Goal: Check status: Check status

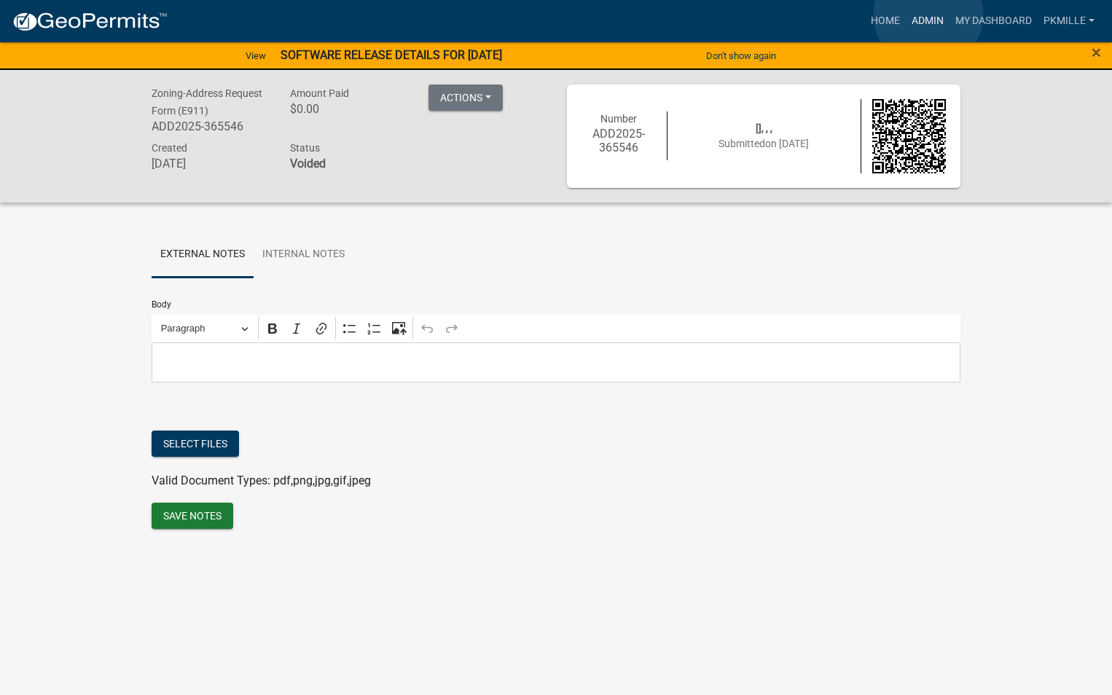
click at [928, 14] on link "Admin" at bounding box center [928, 21] width 44 height 28
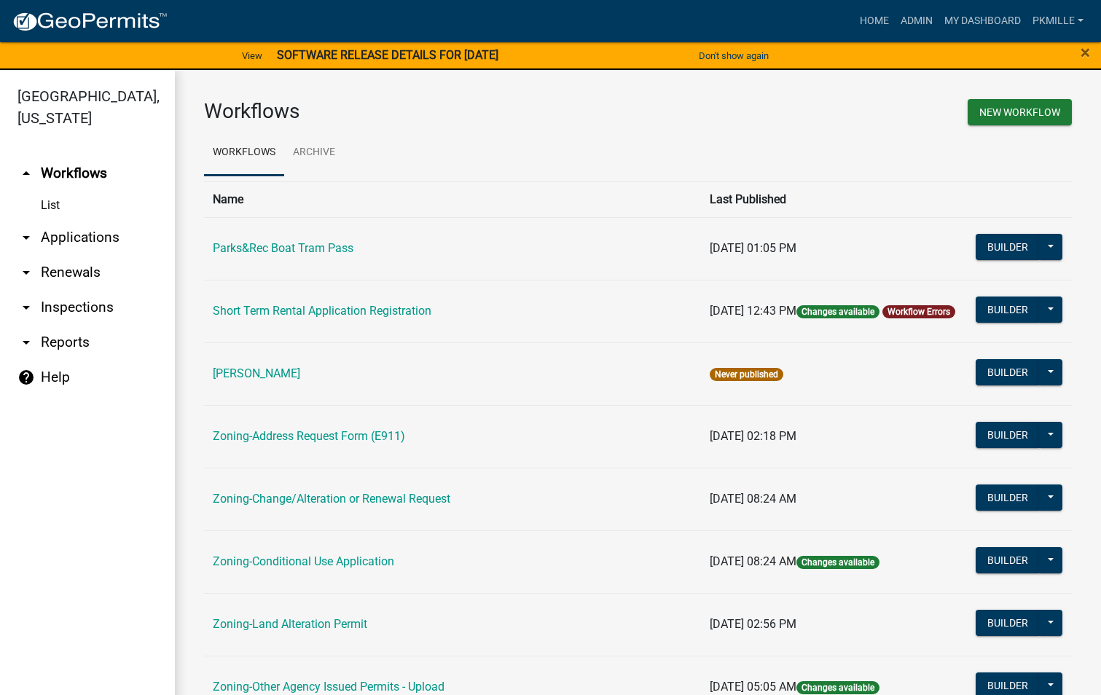
click at [65, 230] on link "arrow_drop_down Applications" at bounding box center [87, 237] width 175 height 35
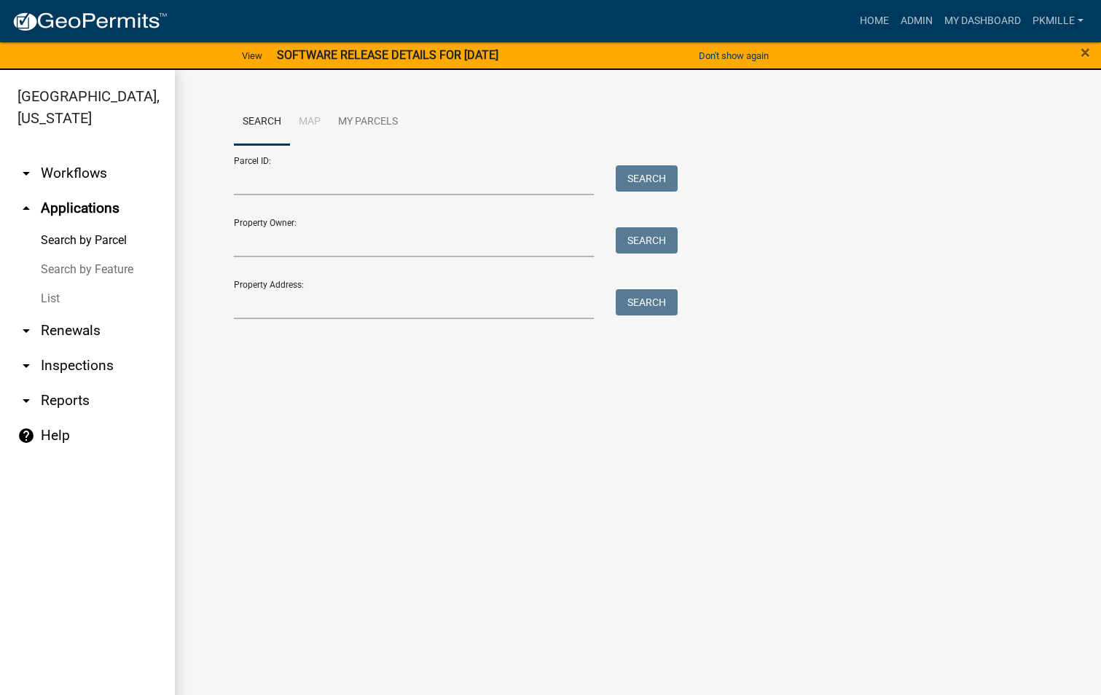
click at [58, 286] on link "List" at bounding box center [87, 298] width 175 height 29
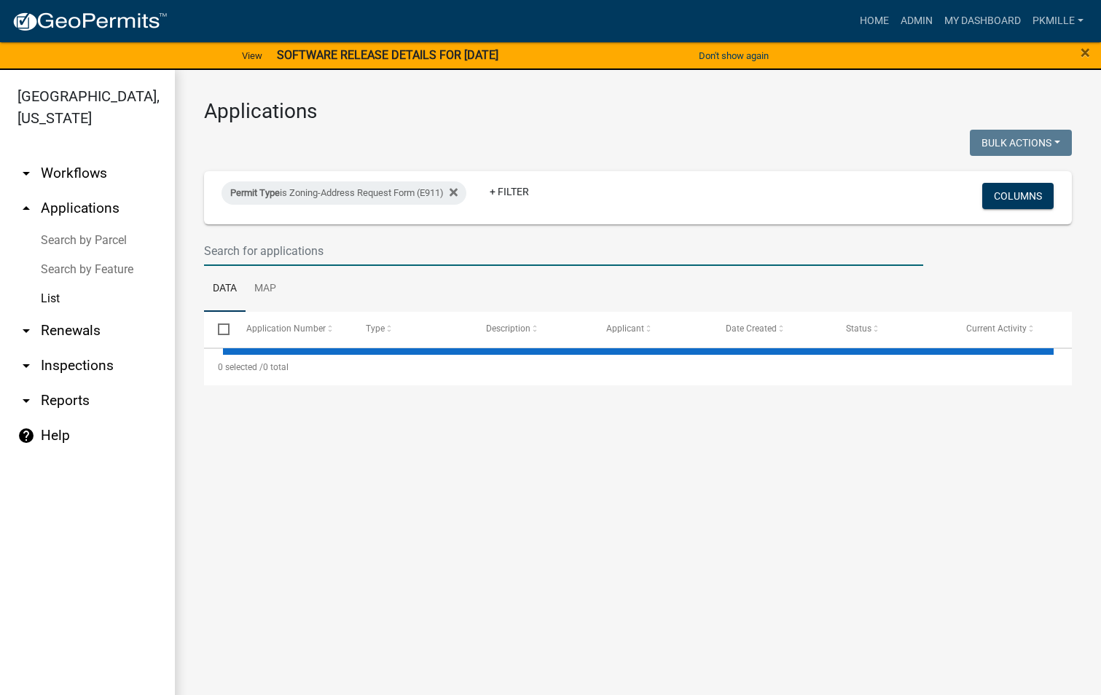
select select "2: 50"
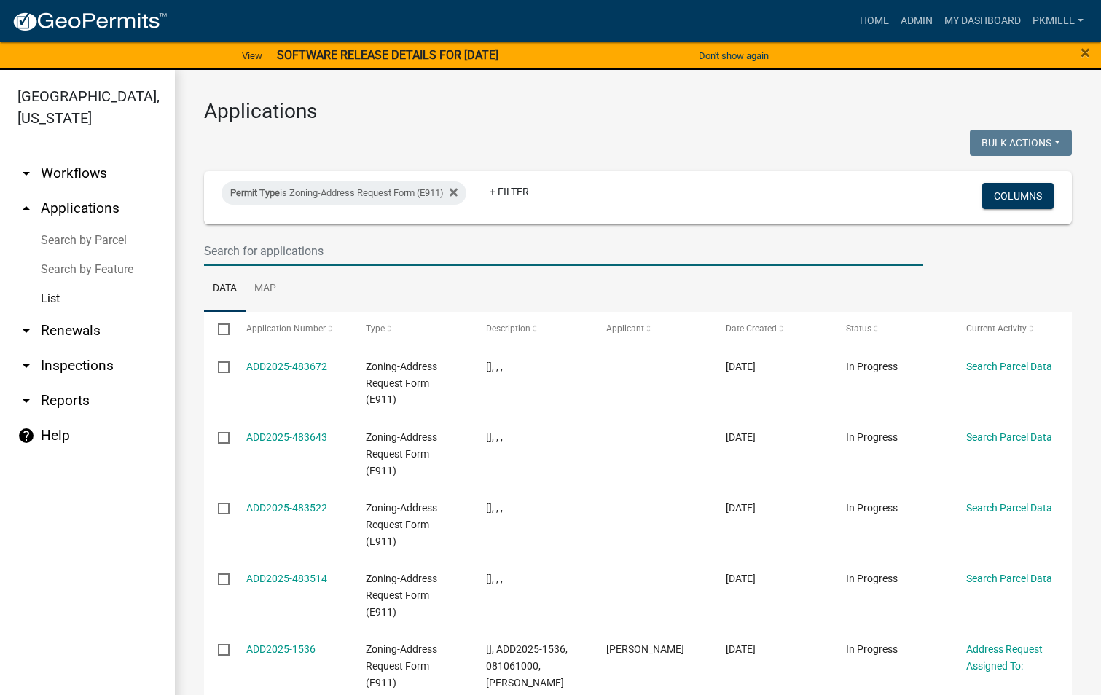
click at [224, 243] on input "text" at bounding box center [563, 251] width 719 height 30
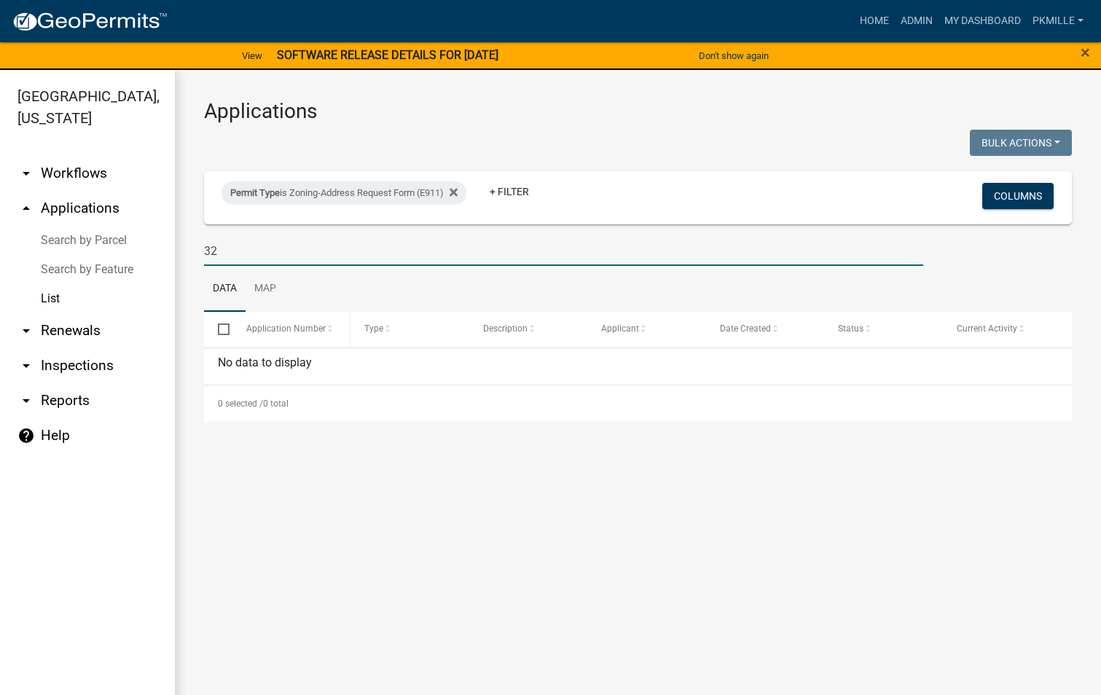
type input "3"
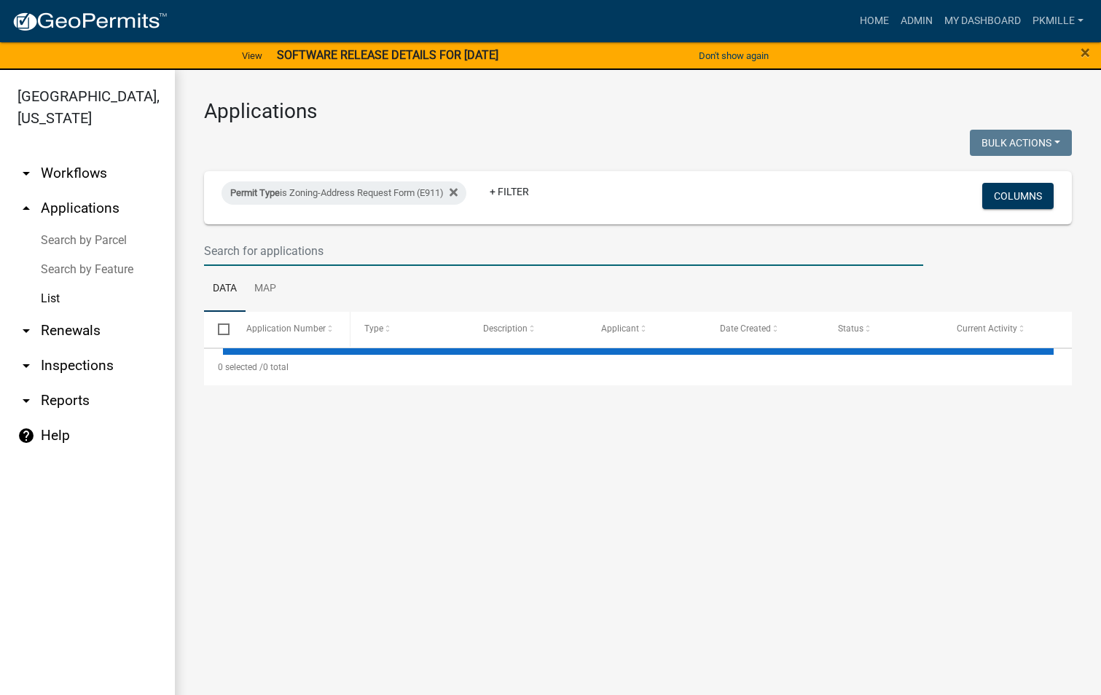
select select "2: 50"
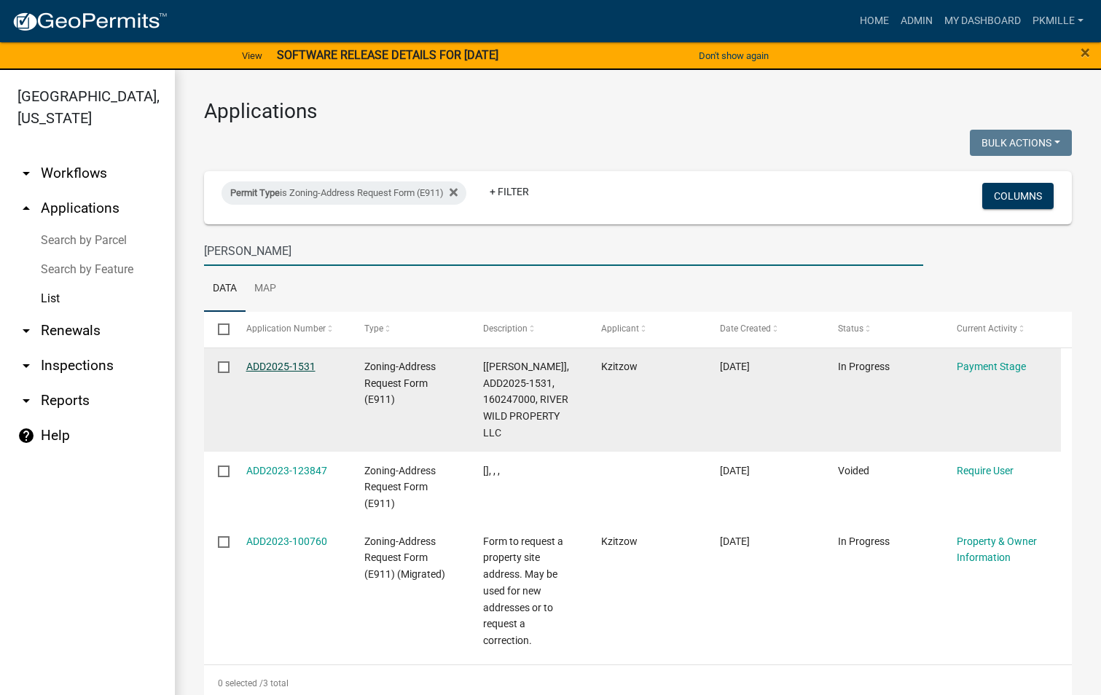
type input "[PERSON_NAME]"
click at [297, 363] on link "ADD2025-1531" at bounding box center [280, 367] width 69 height 12
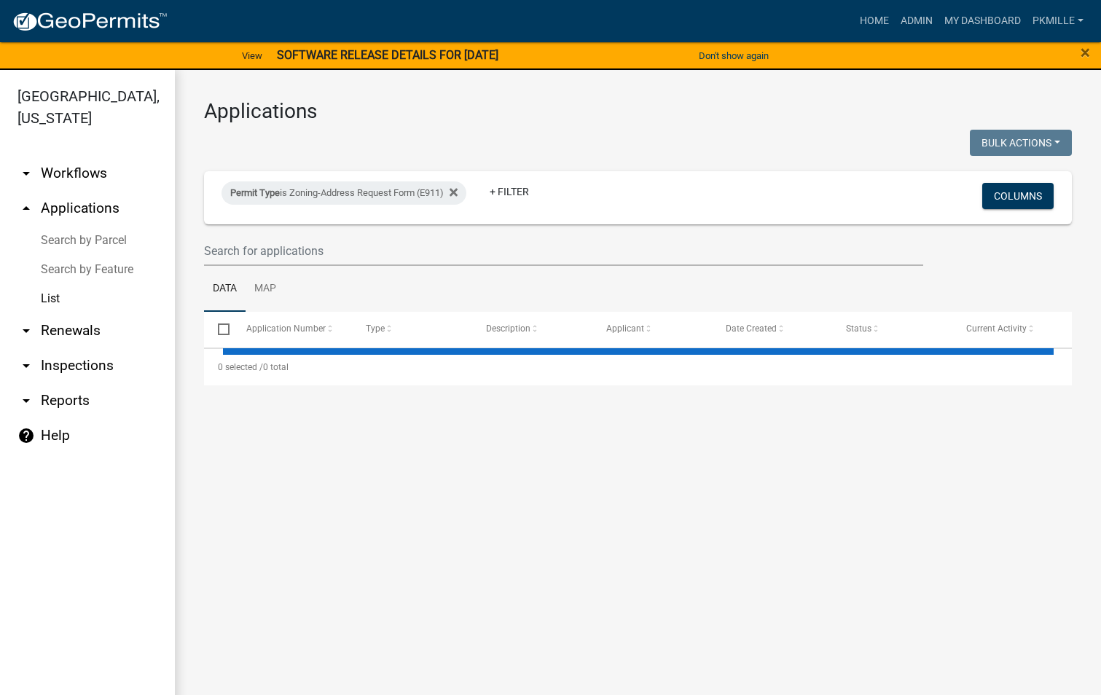
select select "2: 50"
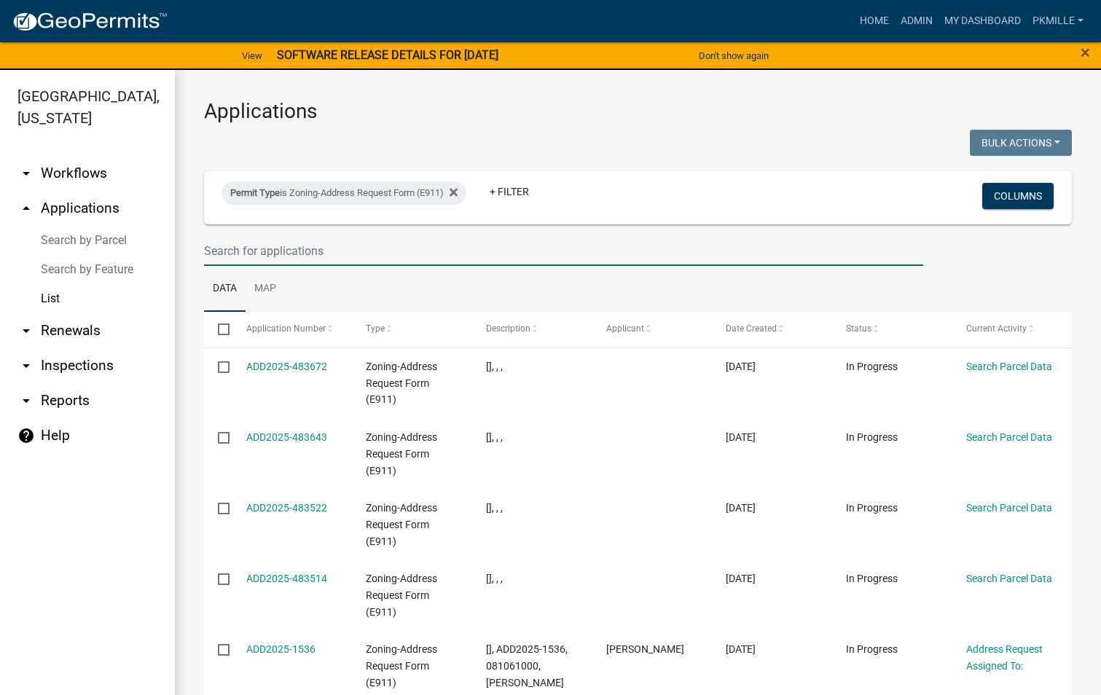
click at [228, 256] on input "text" at bounding box center [563, 251] width 719 height 30
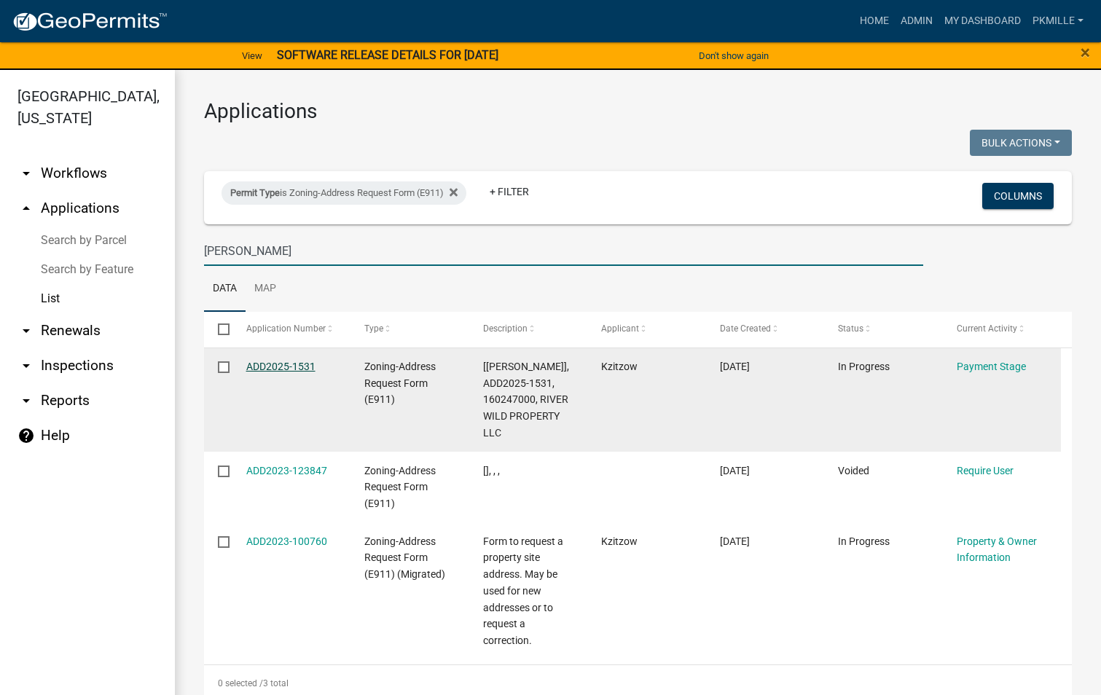
type input "[PERSON_NAME]"
click at [293, 365] on link "ADD2025-1531" at bounding box center [280, 367] width 69 height 12
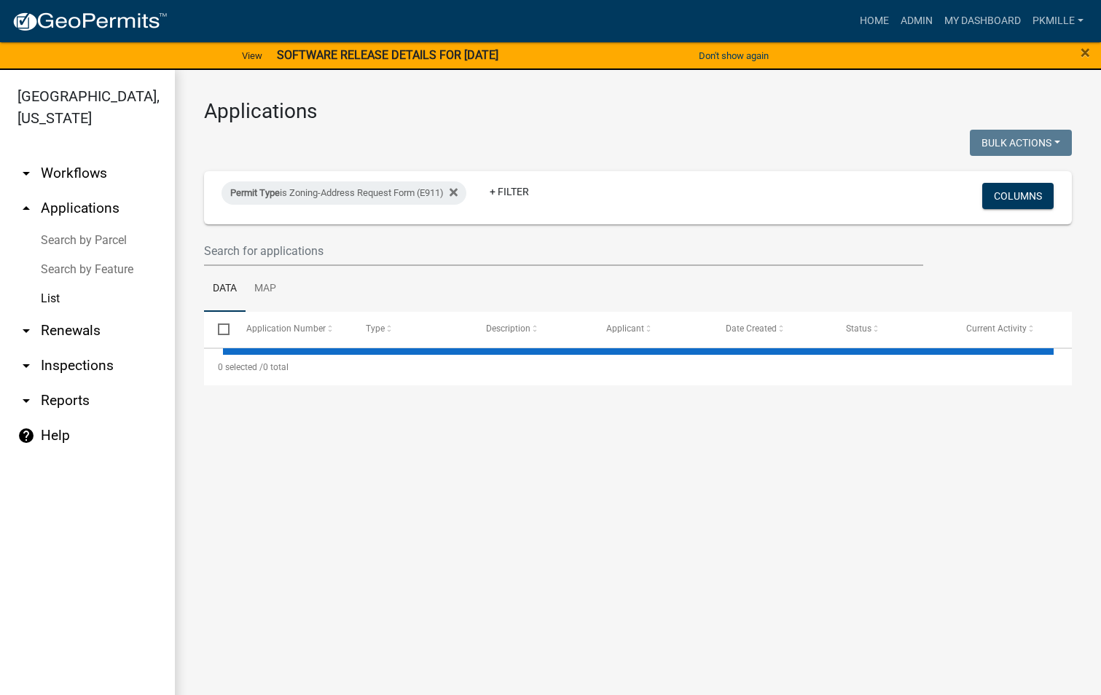
select select "2: 50"
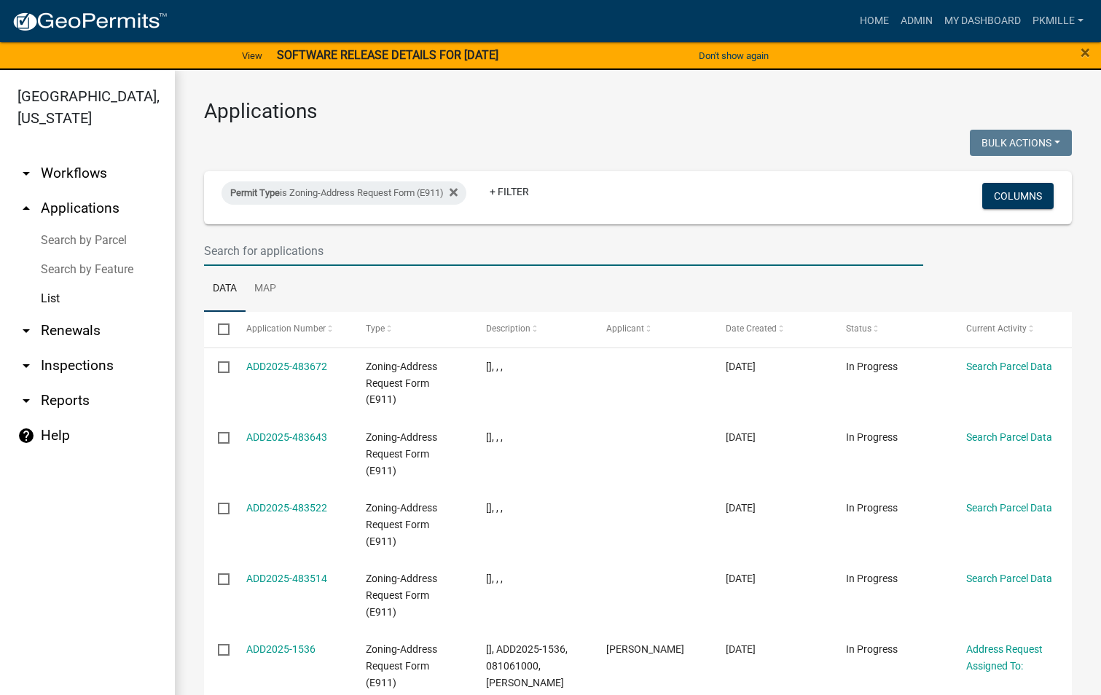
click at [262, 237] on input "text" at bounding box center [563, 251] width 719 height 30
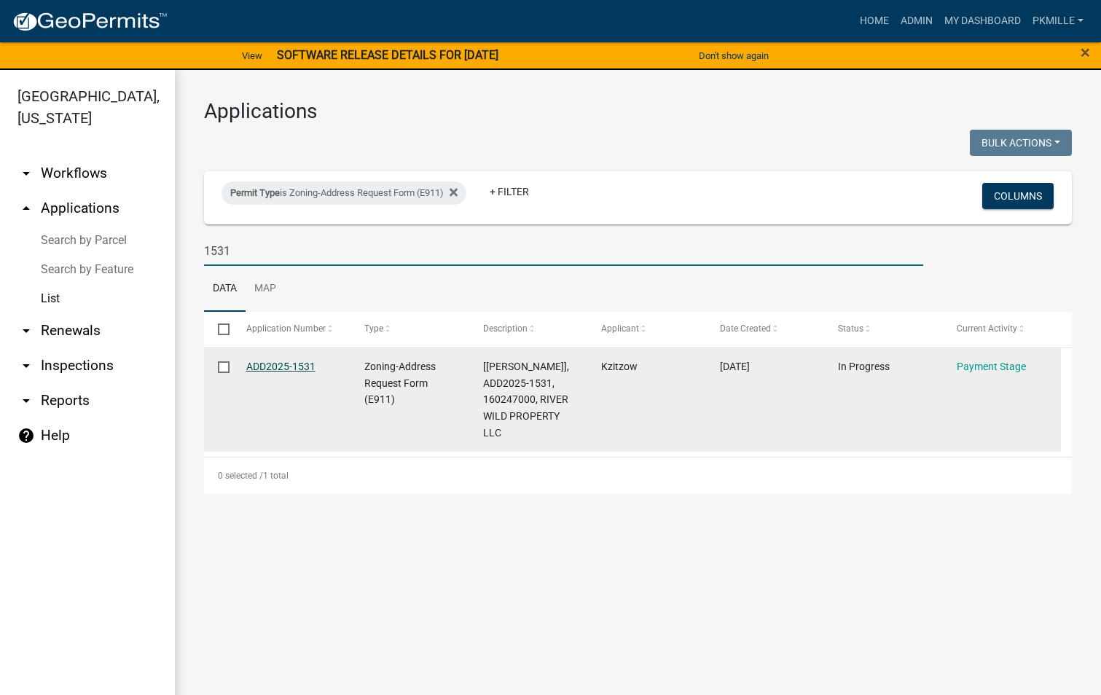
type input "1531"
click at [301, 368] on link "ADD2025-1531" at bounding box center [280, 367] width 69 height 12
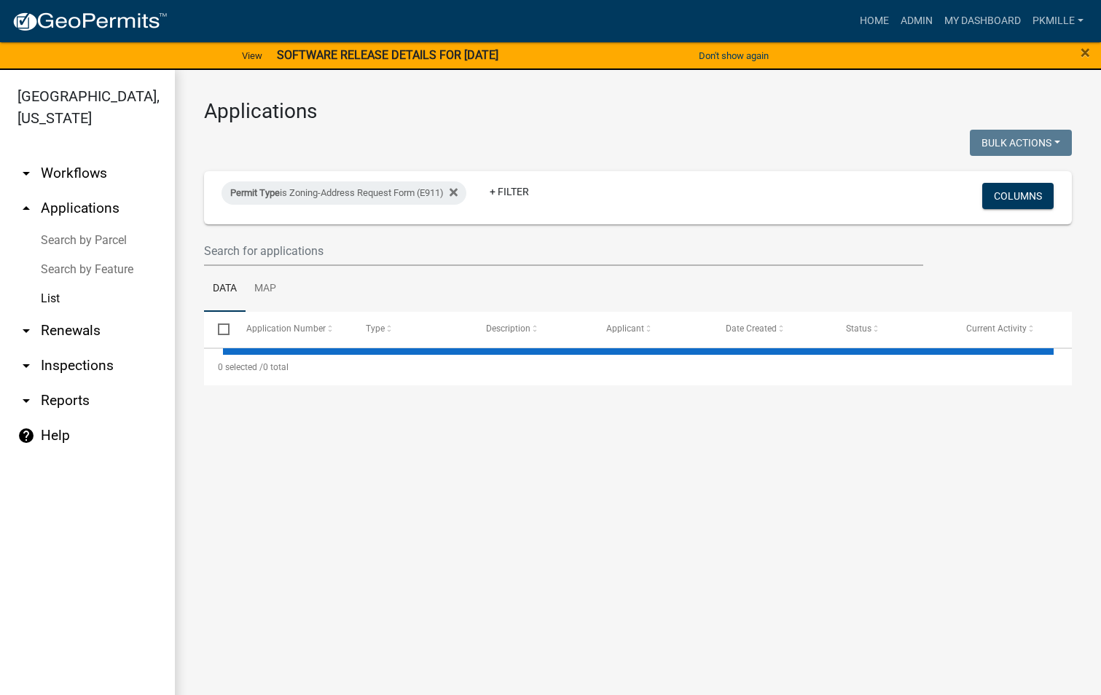
select select "2: 50"
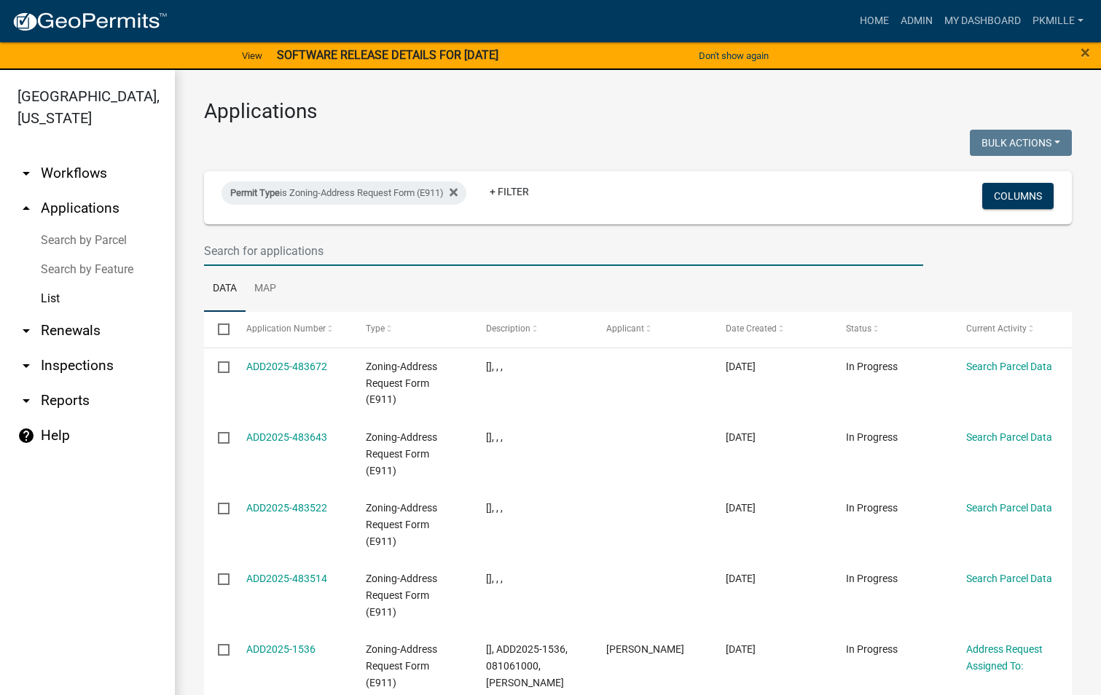
click at [254, 252] on input "text" at bounding box center [563, 251] width 719 height 30
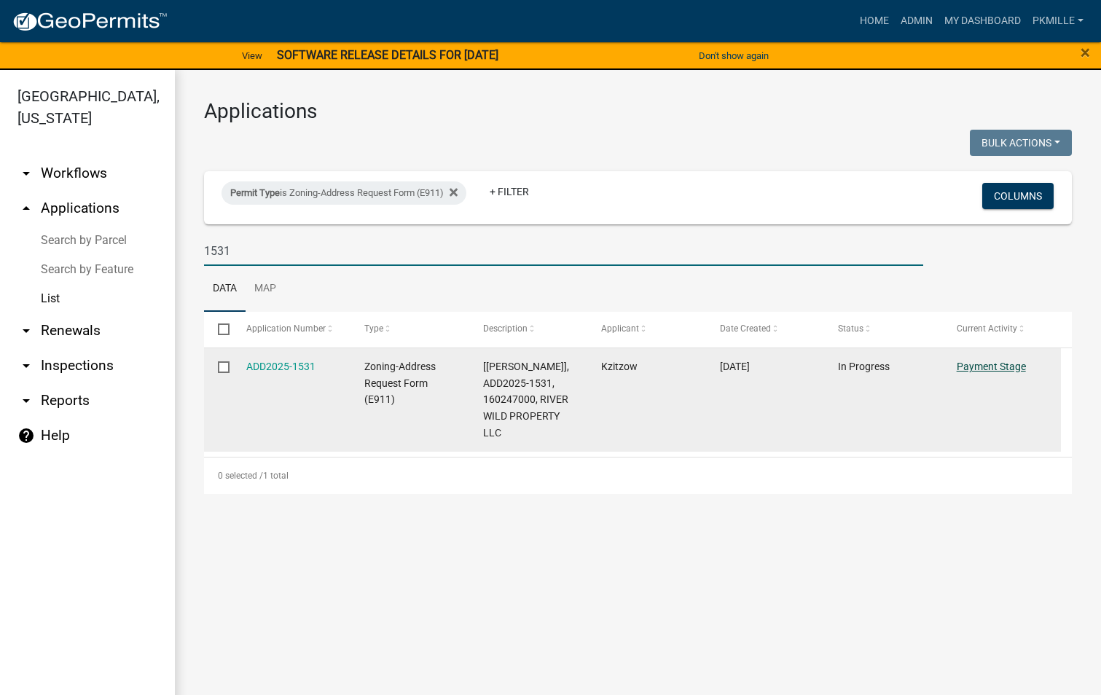
type input "1531"
click at [981, 365] on link "Payment Stage" at bounding box center [991, 367] width 69 height 12
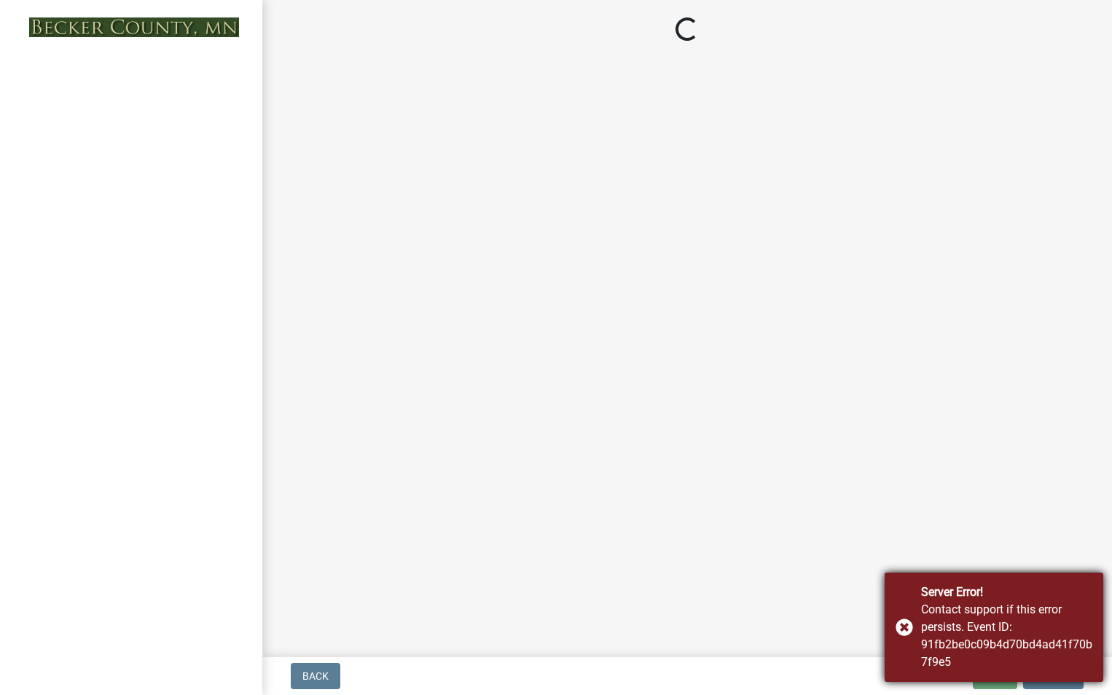
click at [926, 648] on div "Contact support if this error persists. Event ID: 91fb2be0c09b4d70bd4ad41f70b7f…" at bounding box center [1006, 636] width 171 height 70
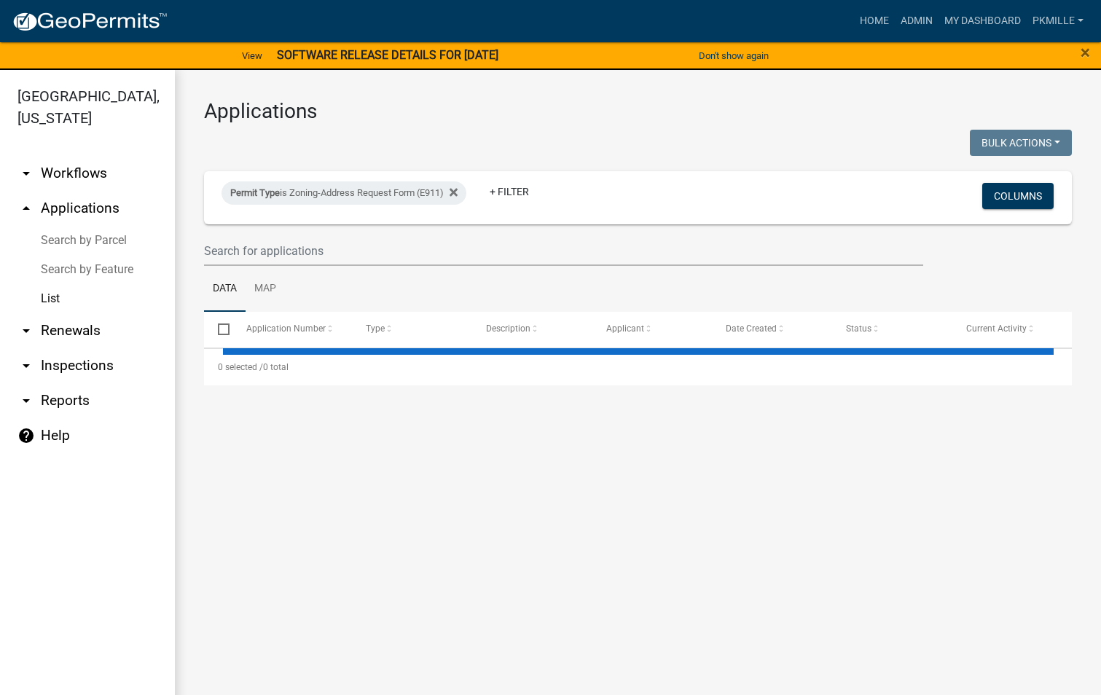
select select "2: 50"
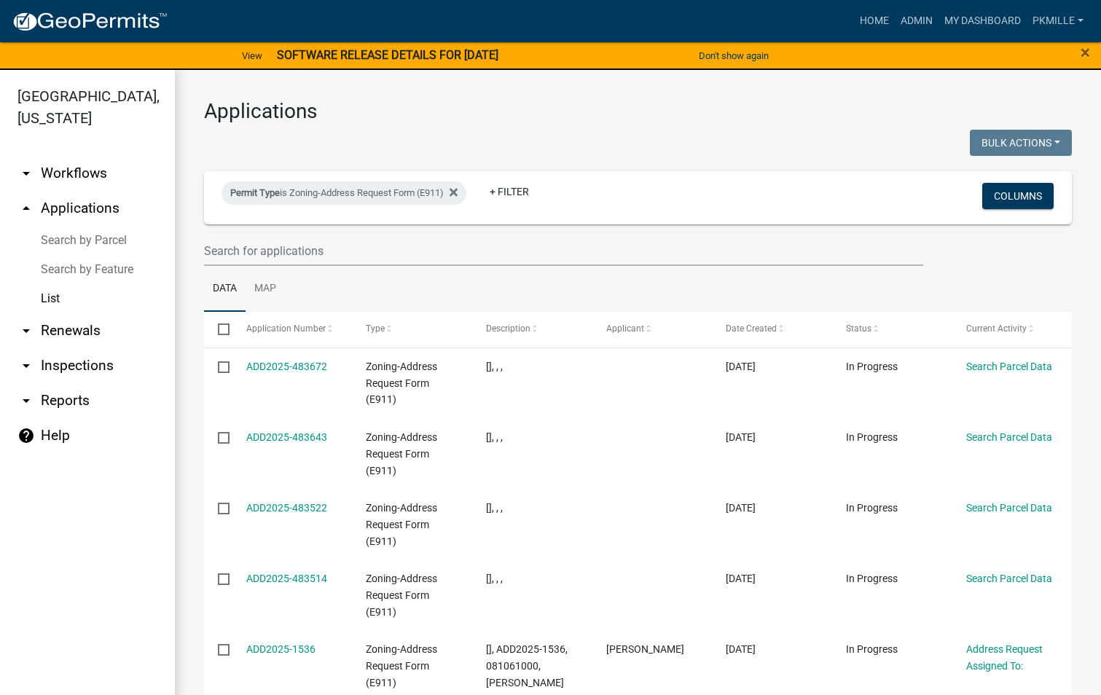
click at [290, 235] on wm-filter-builder "Permit Type is Zoning-Address Request Form (E911) + Filter Columns" at bounding box center [638, 218] width 868 height 95
click at [289, 253] on input "text" at bounding box center [563, 251] width 719 height 30
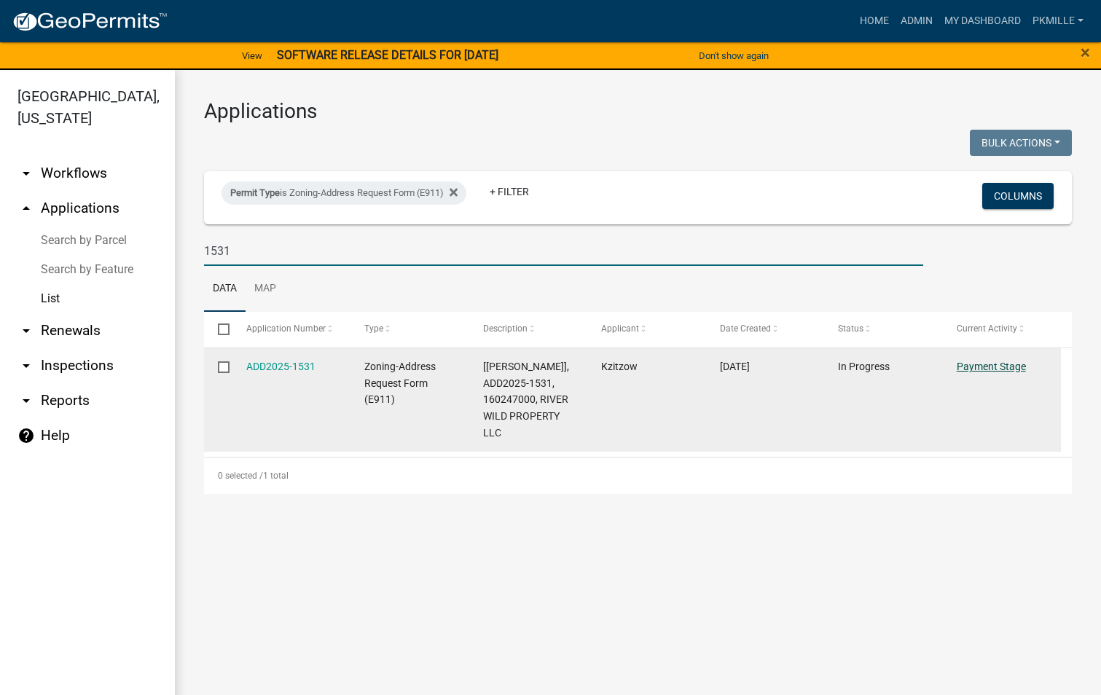
type input "1531"
click at [975, 366] on link "Payment Stage" at bounding box center [991, 367] width 69 height 12
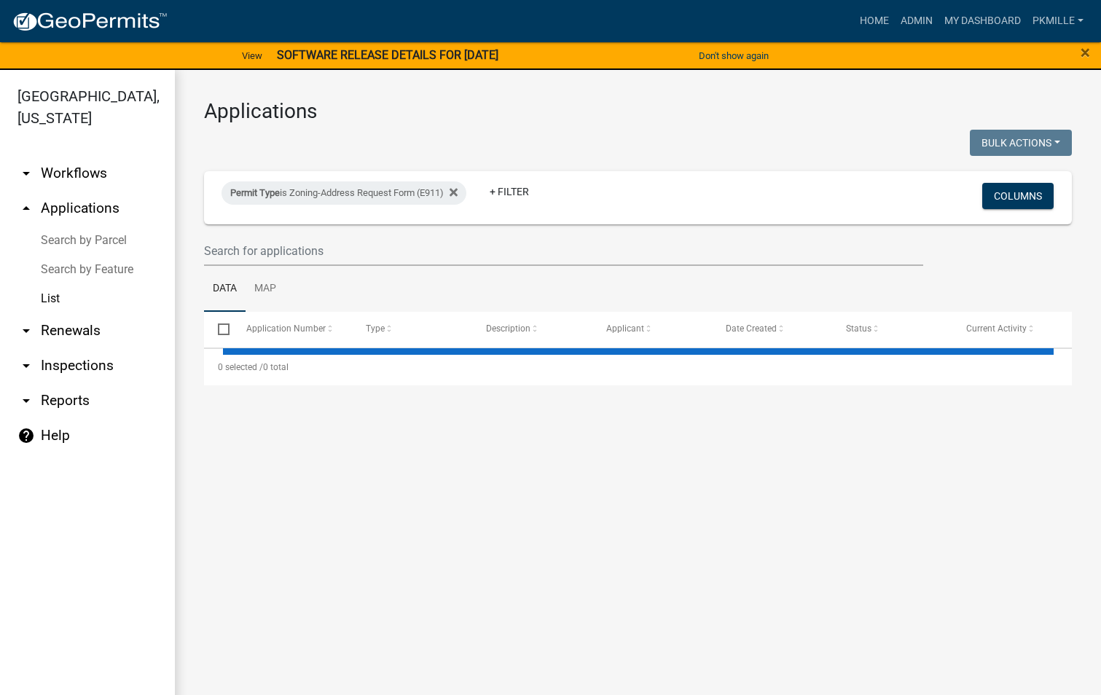
select select "2: 50"
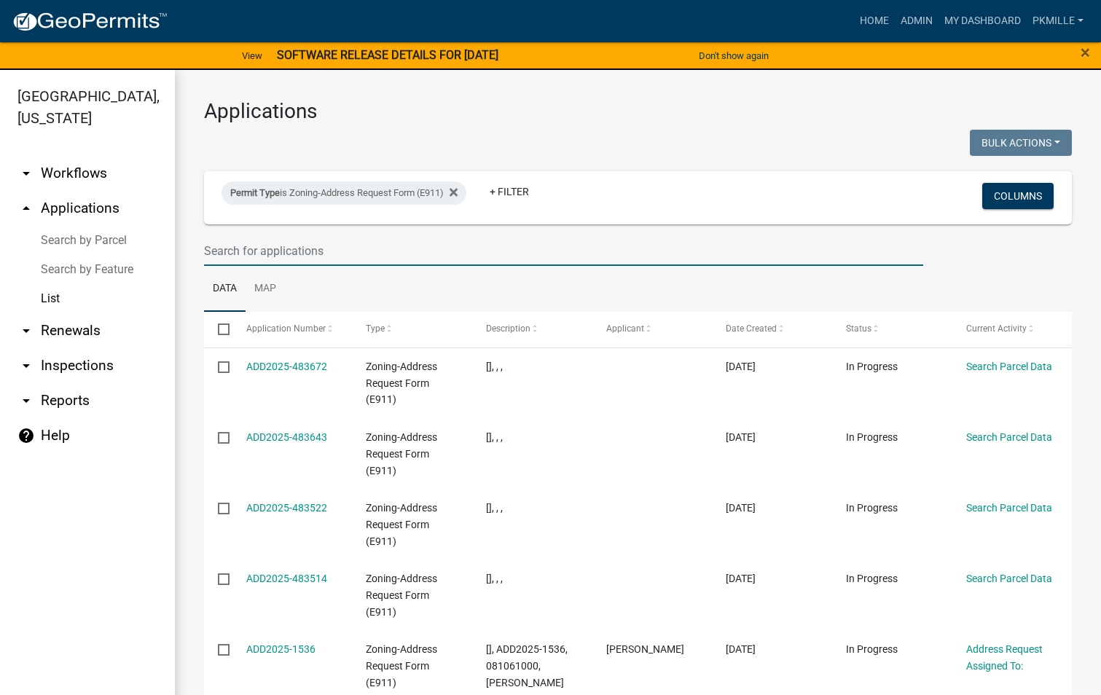
click at [296, 265] on input "text" at bounding box center [563, 251] width 719 height 30
click at [296, 252] on input "text" at bounding box center [563, 251] width 719 height 30
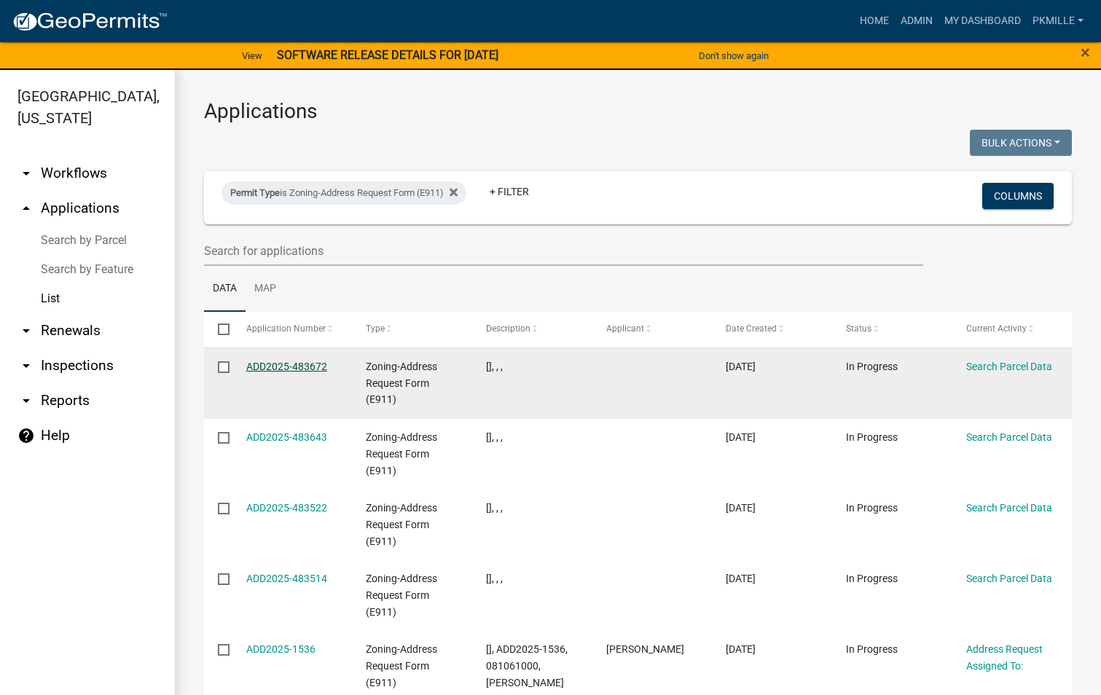
click at [325, 364] on link "ADD2025-483672" at bounding box center [286, 367] width 81 height 12
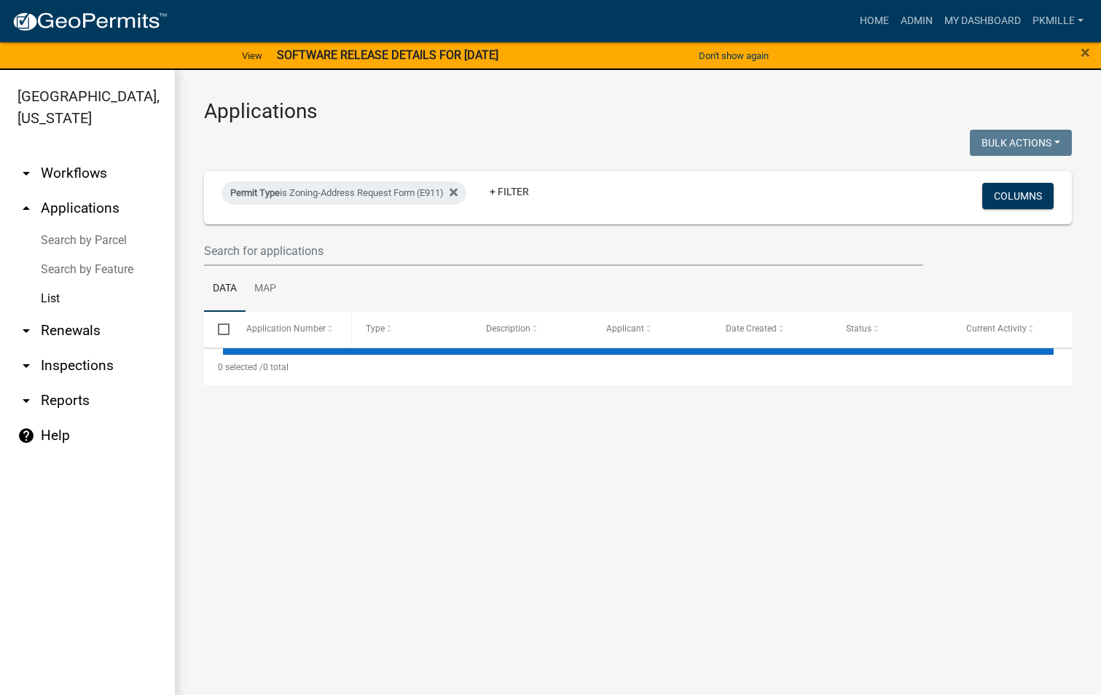
select select "2: 50"
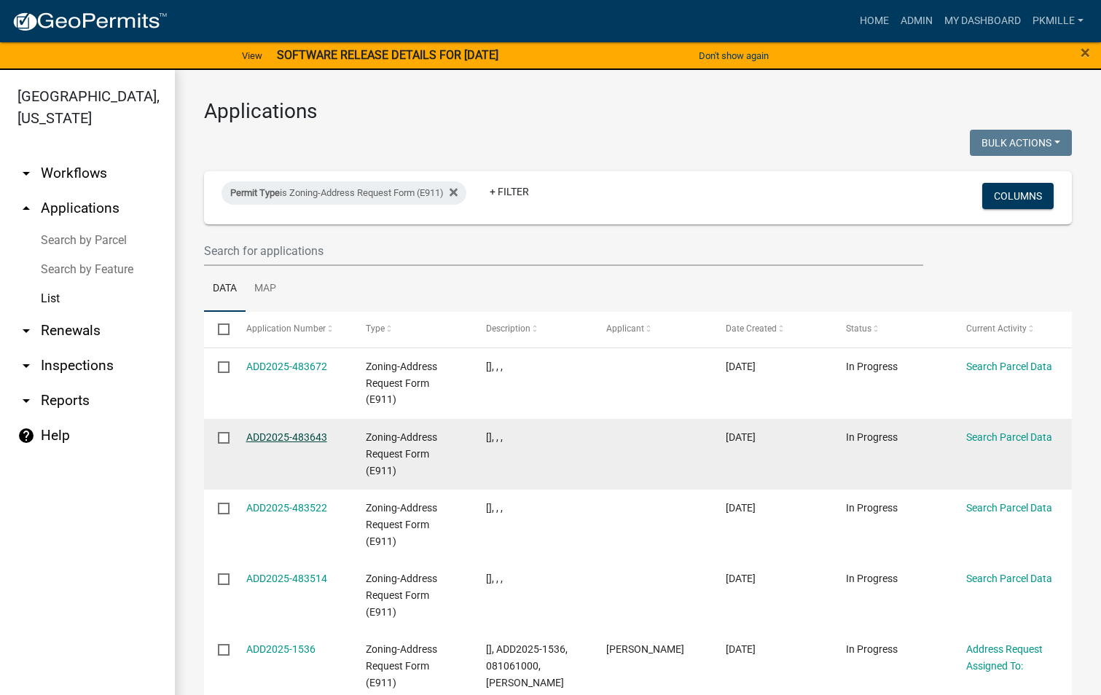
click at [281, 435] on link "ADD2025-483643" at bounding box center [286, 437] width 81 height 12
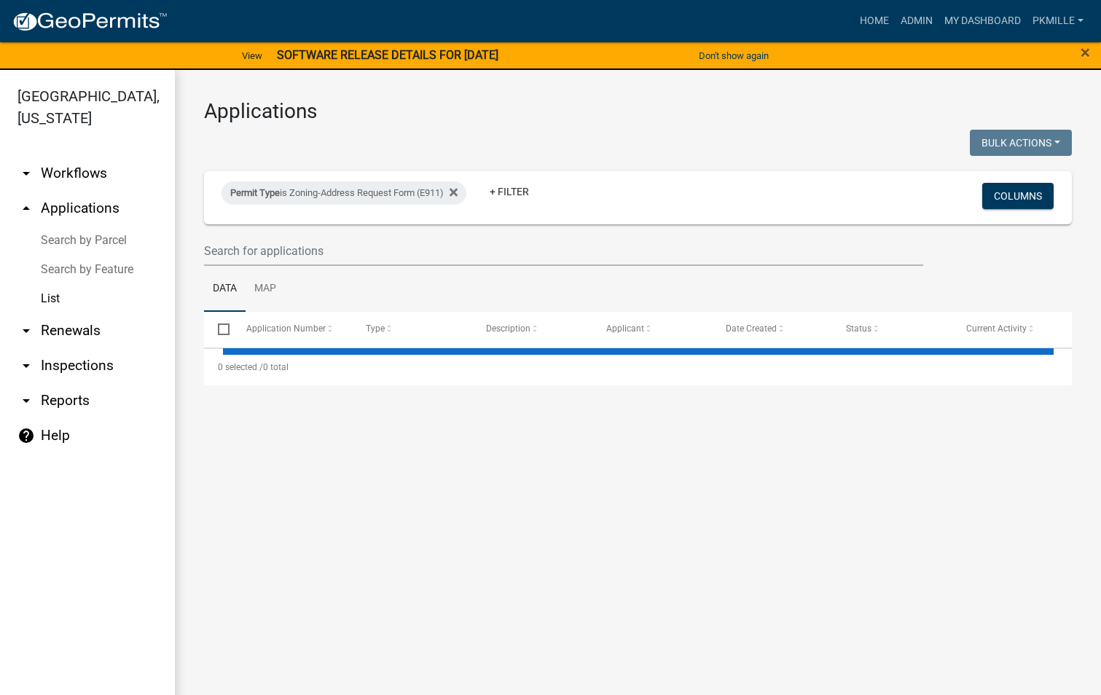
select select "2: 50"
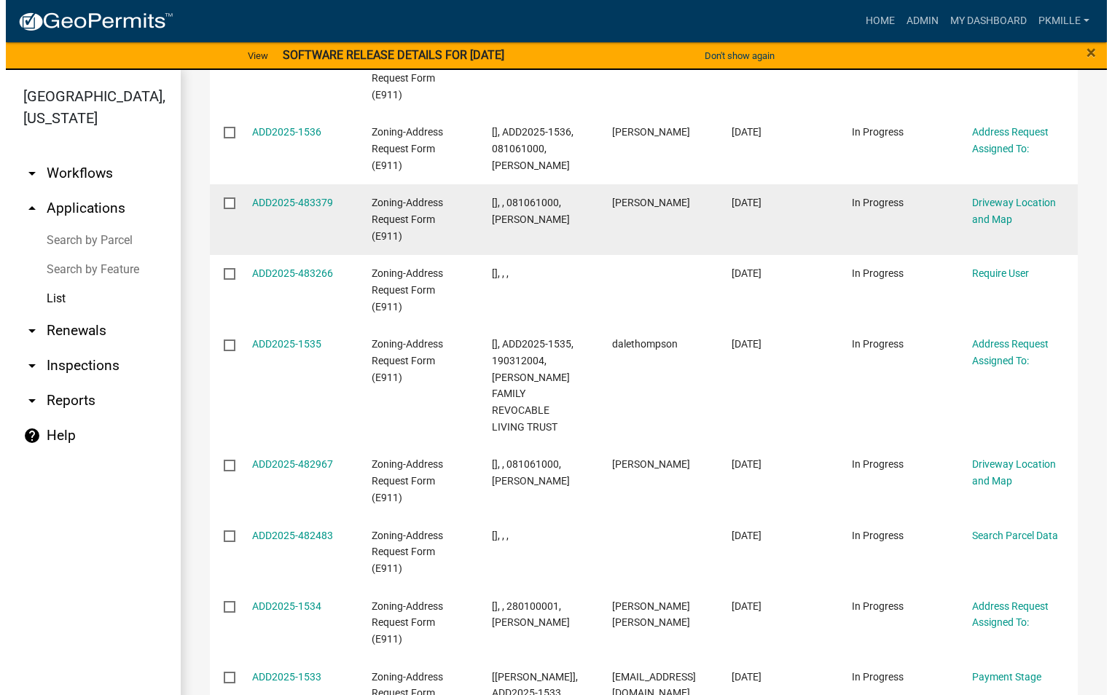
scroll to position [583, 0]
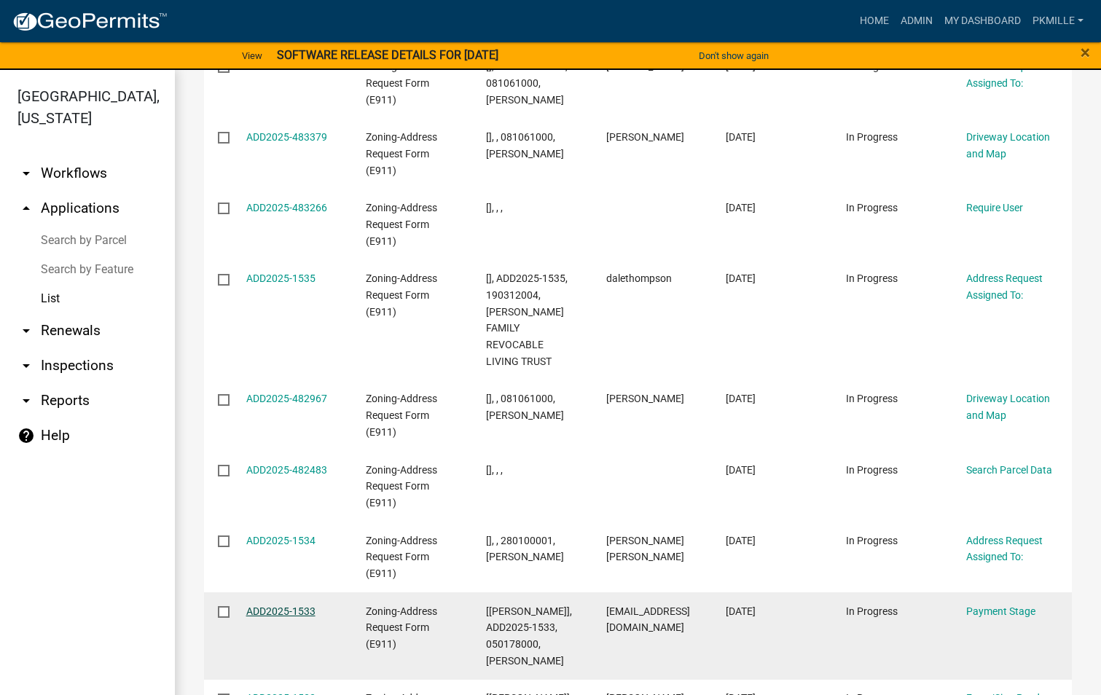
click at [286, 613] on link "ADD2025-1533" at bounding box center [280, 611] width 69 height 12
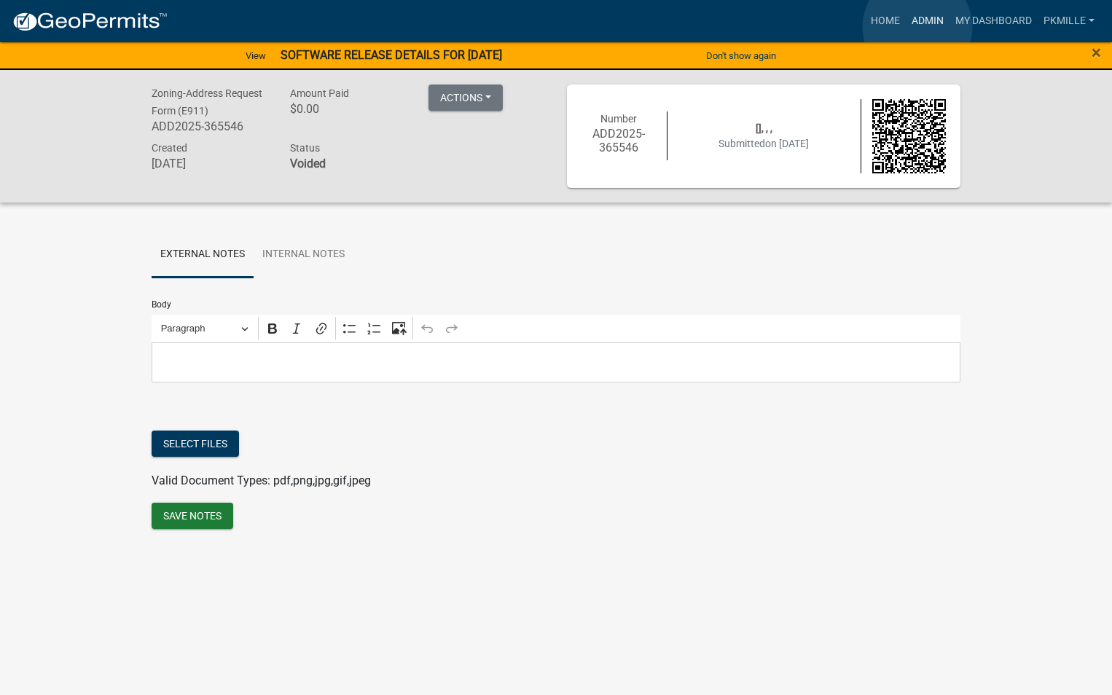
click at [917, 27] on link "Admin" at bounding box center [928, 21] width 44 height 28
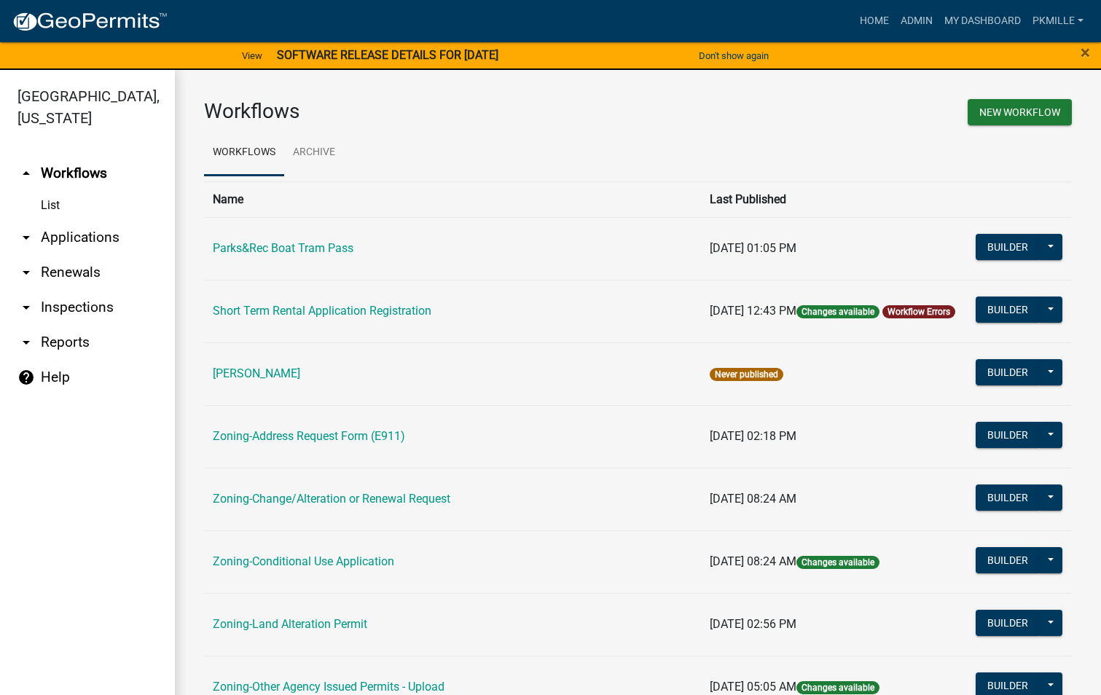
click at [70, 230] on link "arrow_drop_down Applications" at bounding box center [87, 237] width 175 height 35
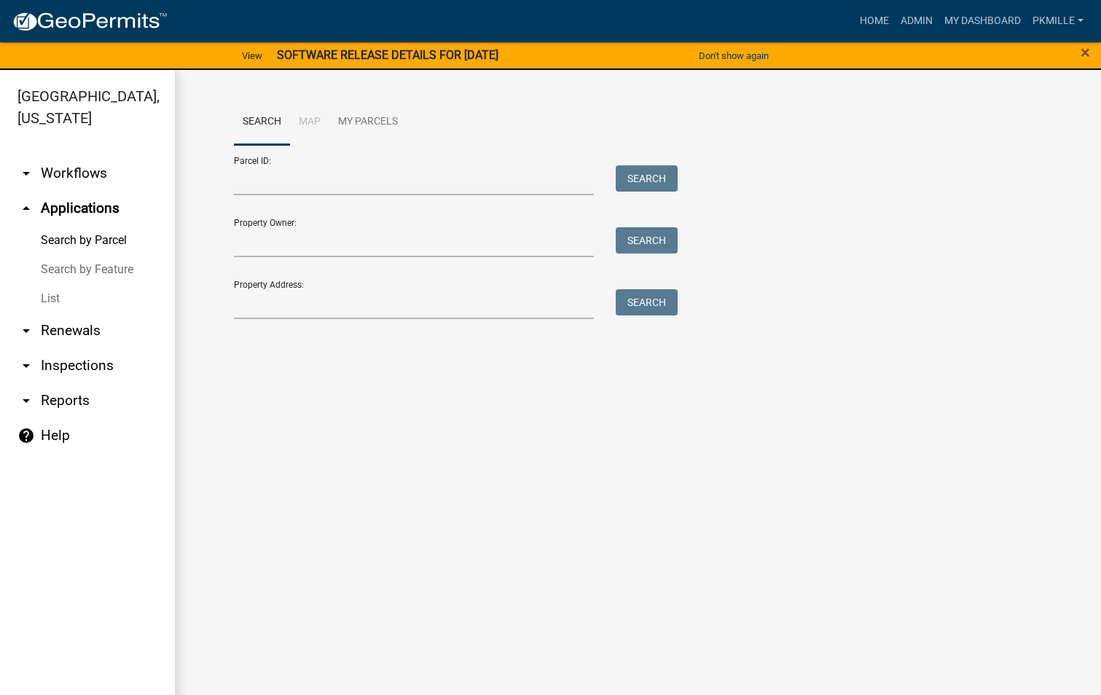
click at [60, 293] on link "List" at bounding box center [87, 298] width 175 height 29
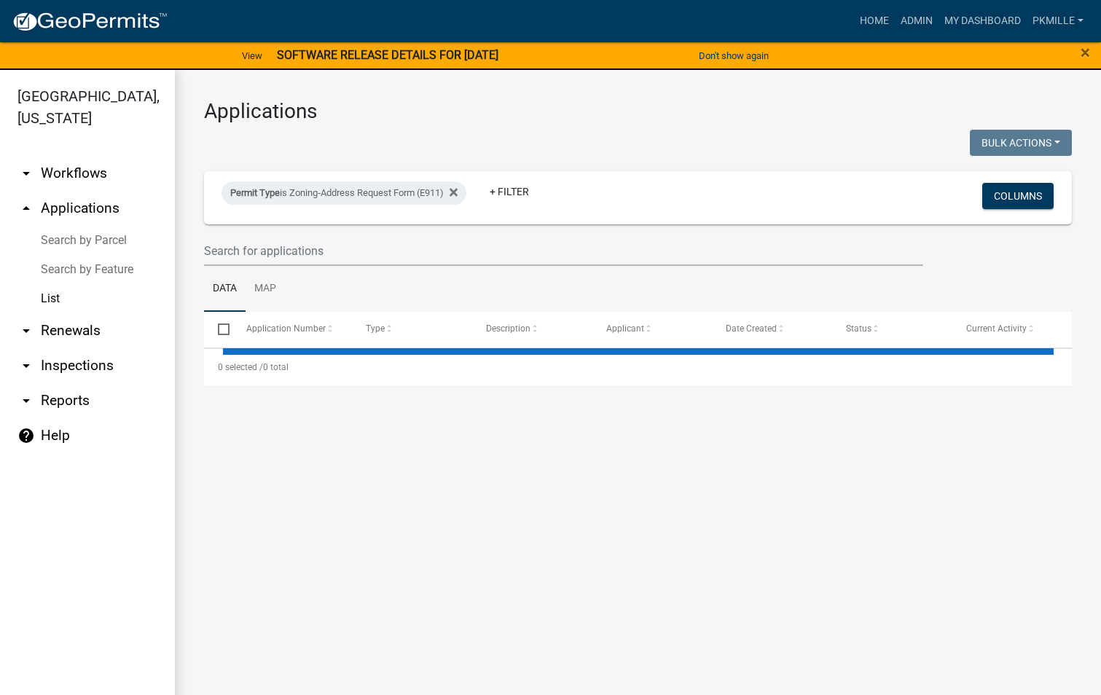
select select "2: 50"
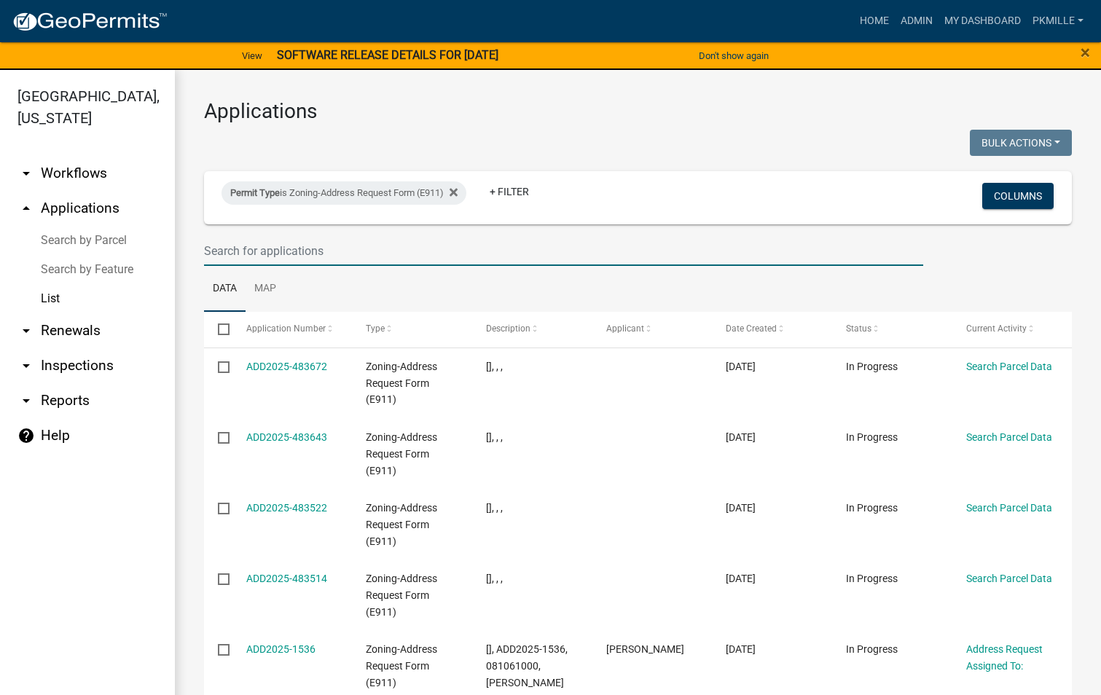
click at [223, 251] on input "text" at bounding box center [563, 251] width 719 height 30
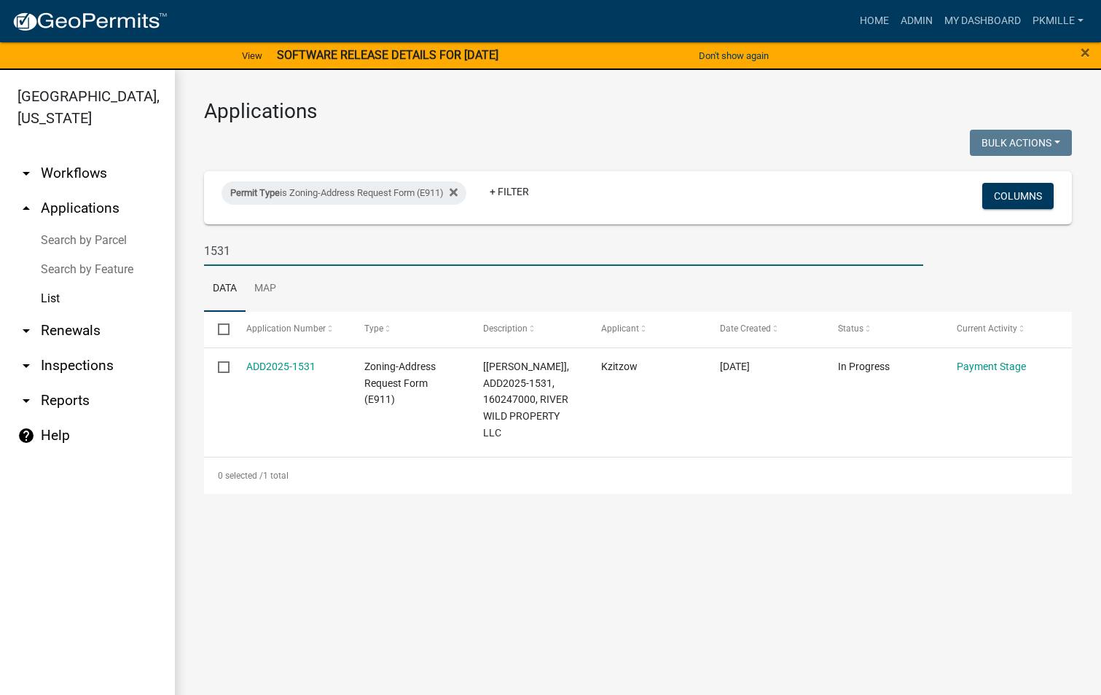
type input "1531"
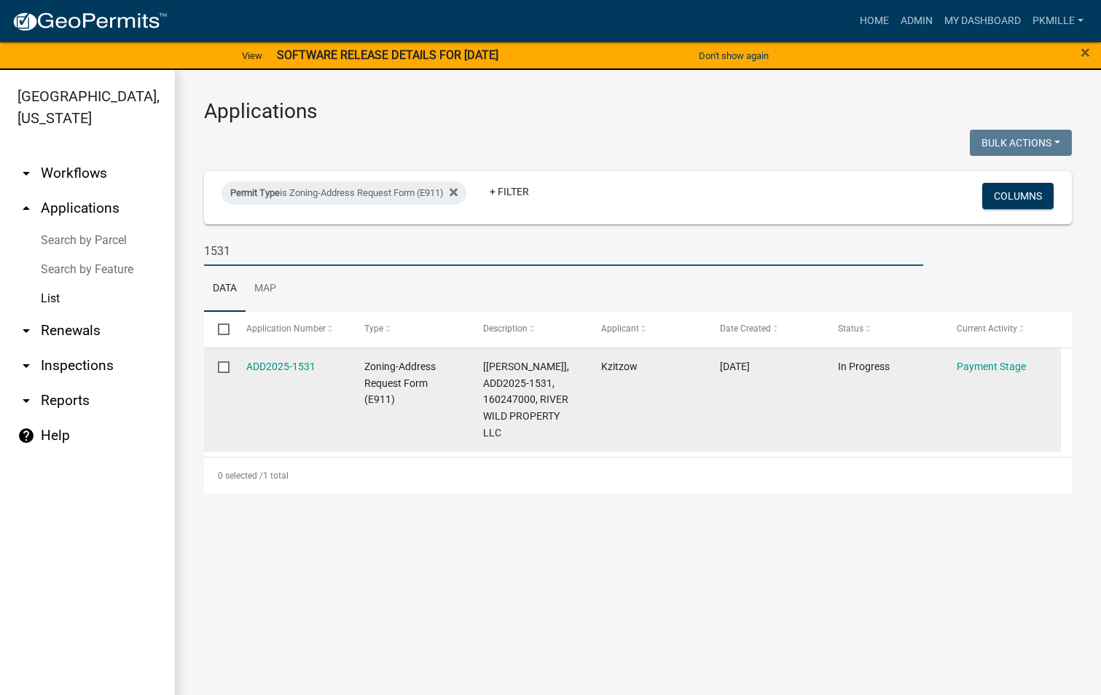
click at [221, 361] on input "checkbox" at bounding box center [222, 365] width 9 height 9
checkbox input "true"
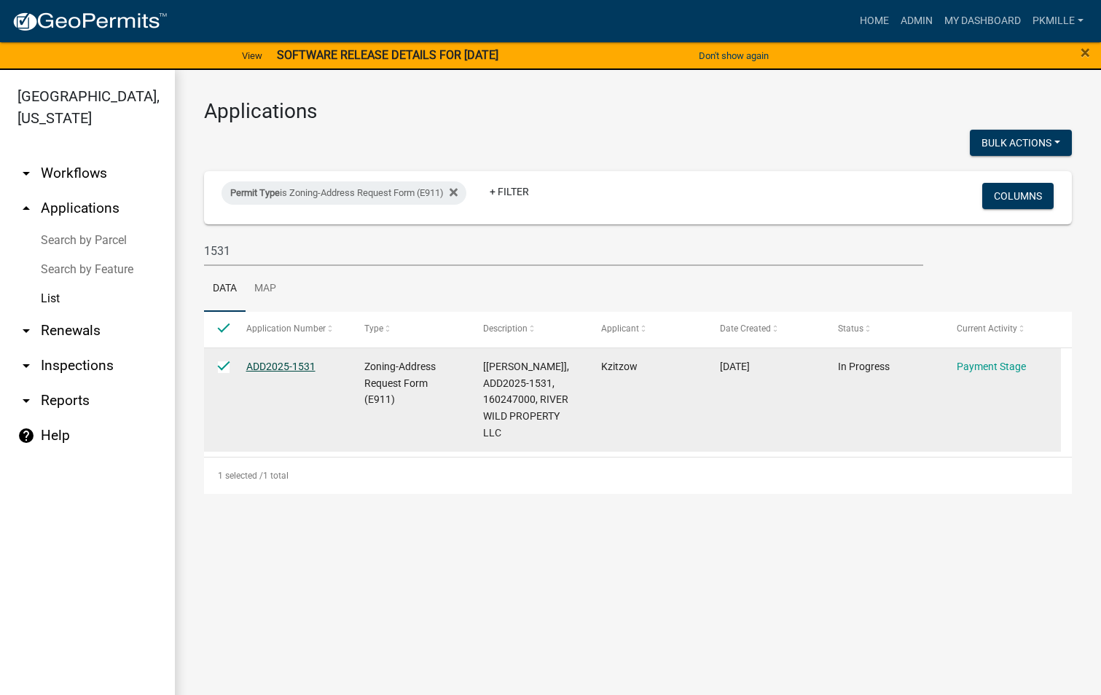
click at [293, 367] on link "ADD2025-1531" at bounding box center [280, 367] width 69 height 12
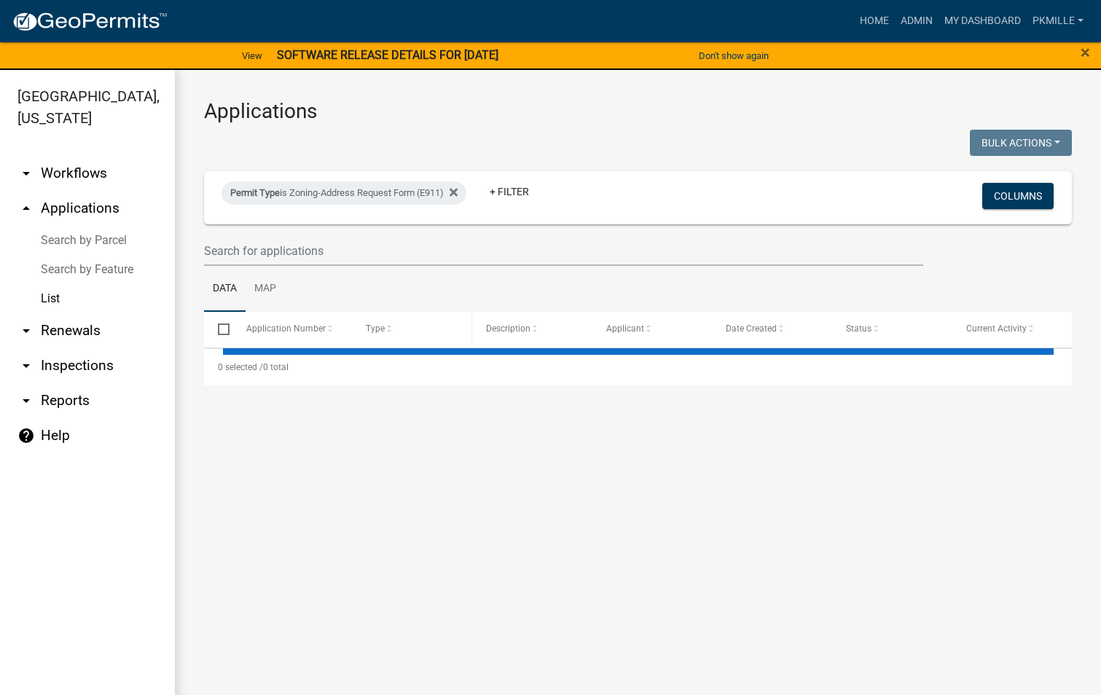
select select "2: 50"
